Goal: Transaction & Acquisition: Purchase product/service

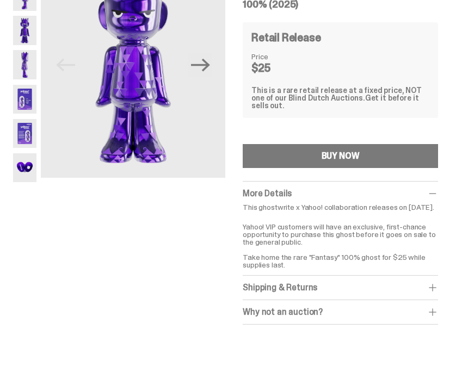
scroll to position [97, 0]
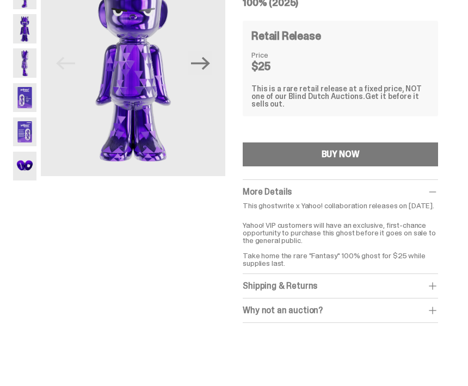
click at [436, 282] on span at bounding box center [432, 286] width 11 height 11
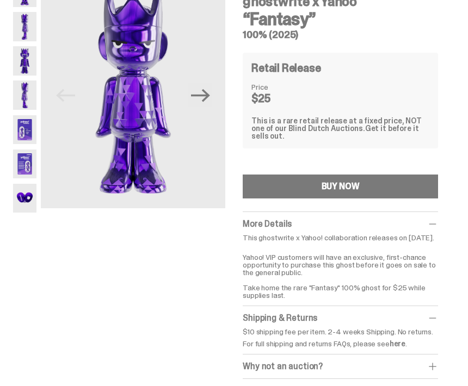
scroll to position [0, 0]
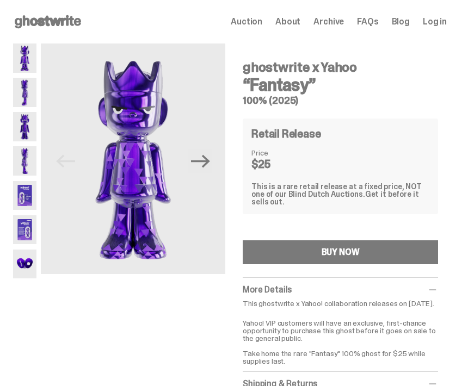
click at [186, 171] on img at bounding box center [133, 159] width 184 height 231
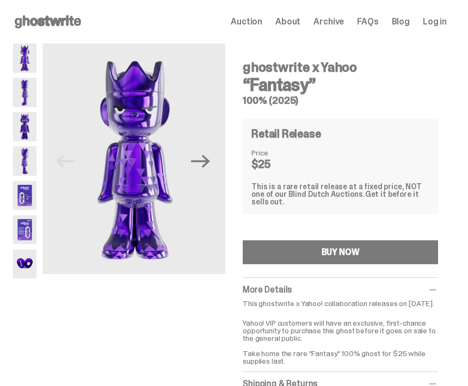
click at [204, 160] on icon "Next" at bounding box center [200, 160] width 19 height 13
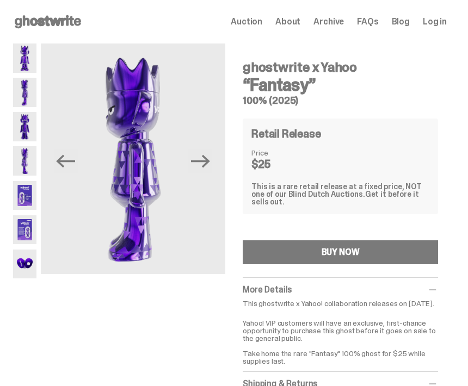
click at [211, 150] on button "Next" at bounding box center [200, 161] width 24 height 24
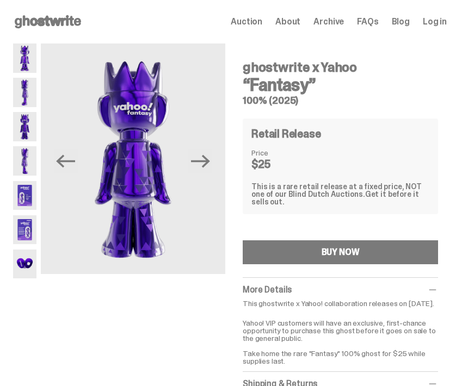
click at [212, 155] on button "Next" at bounding box center [200, 161] width 24 height 24
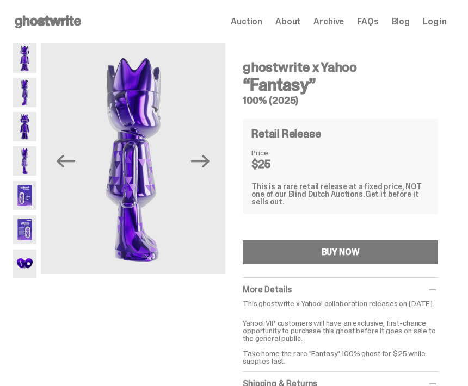
click at [222, 152] on img at bounding box center [133, 159] width 184 height 231
